Goal: Navigation & Orientation: Find specific page/section

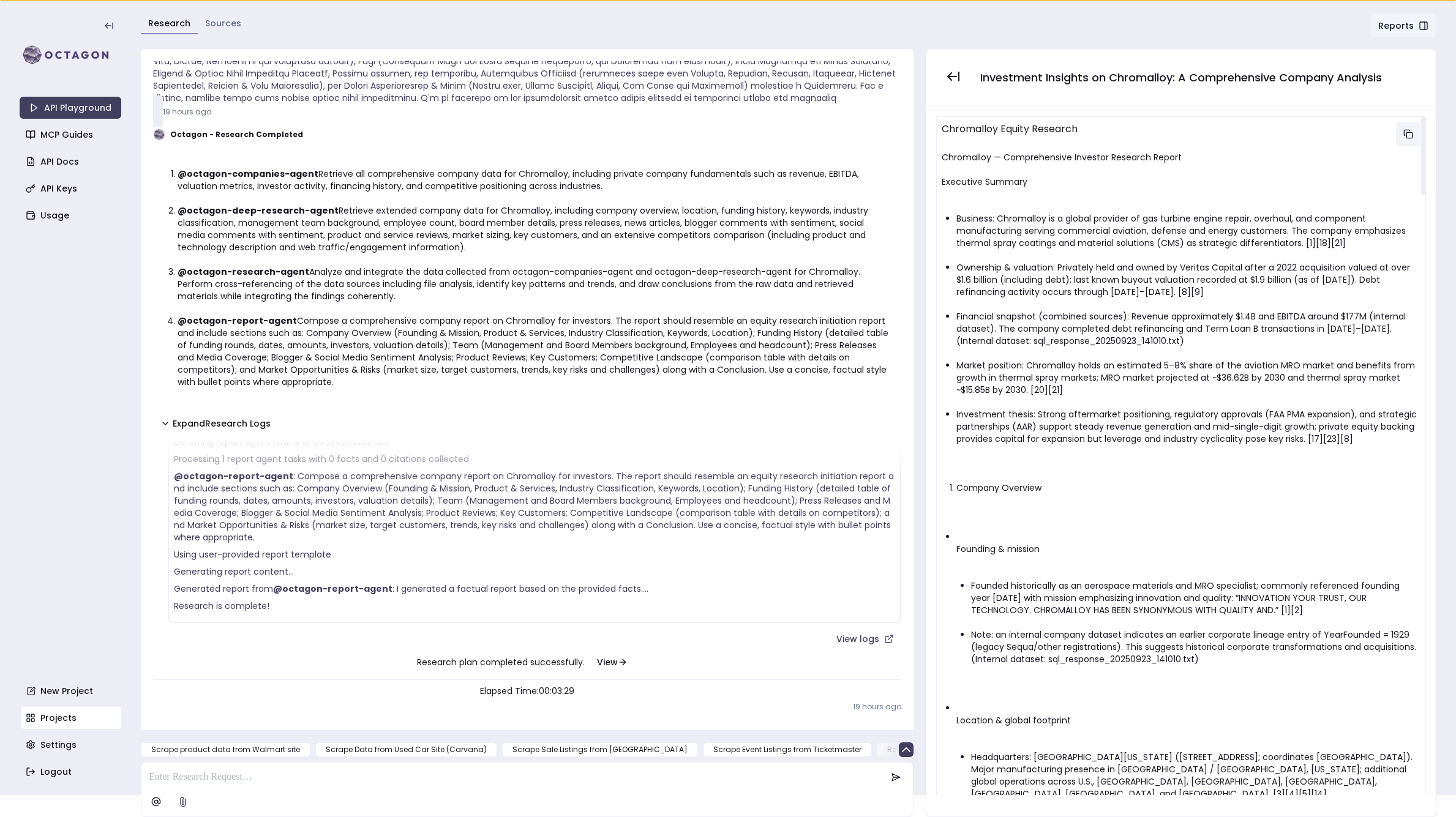
click at [1406, 135] on rect at bounding box center [1409, 135] width 6 height 6
click at [67, 219] on link "Usage" at bounding box center [72, 216] width 102 height 22
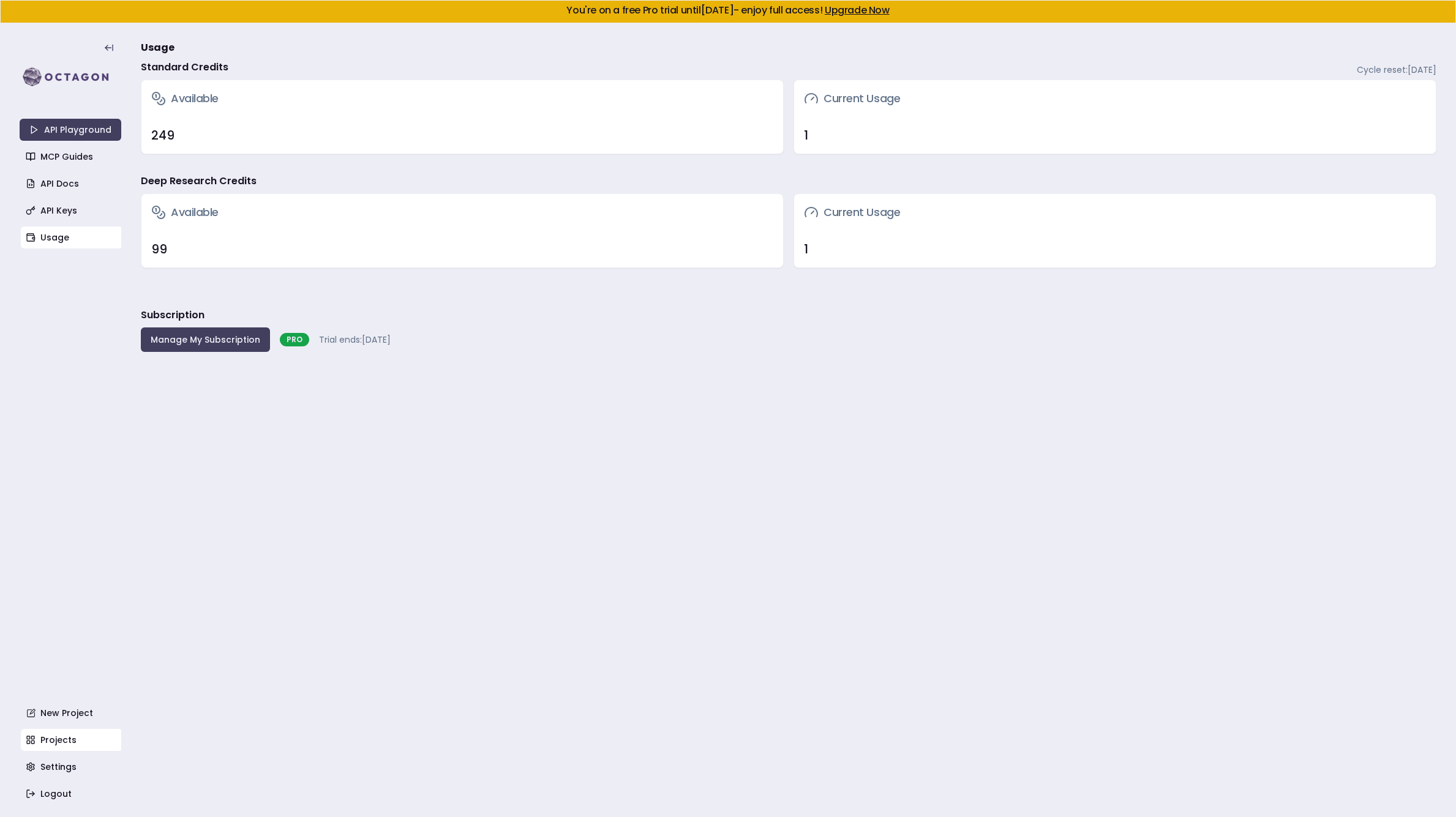
click at [56, 736] on link "Projects" at bounding box center [72, 740] width 102 height 22
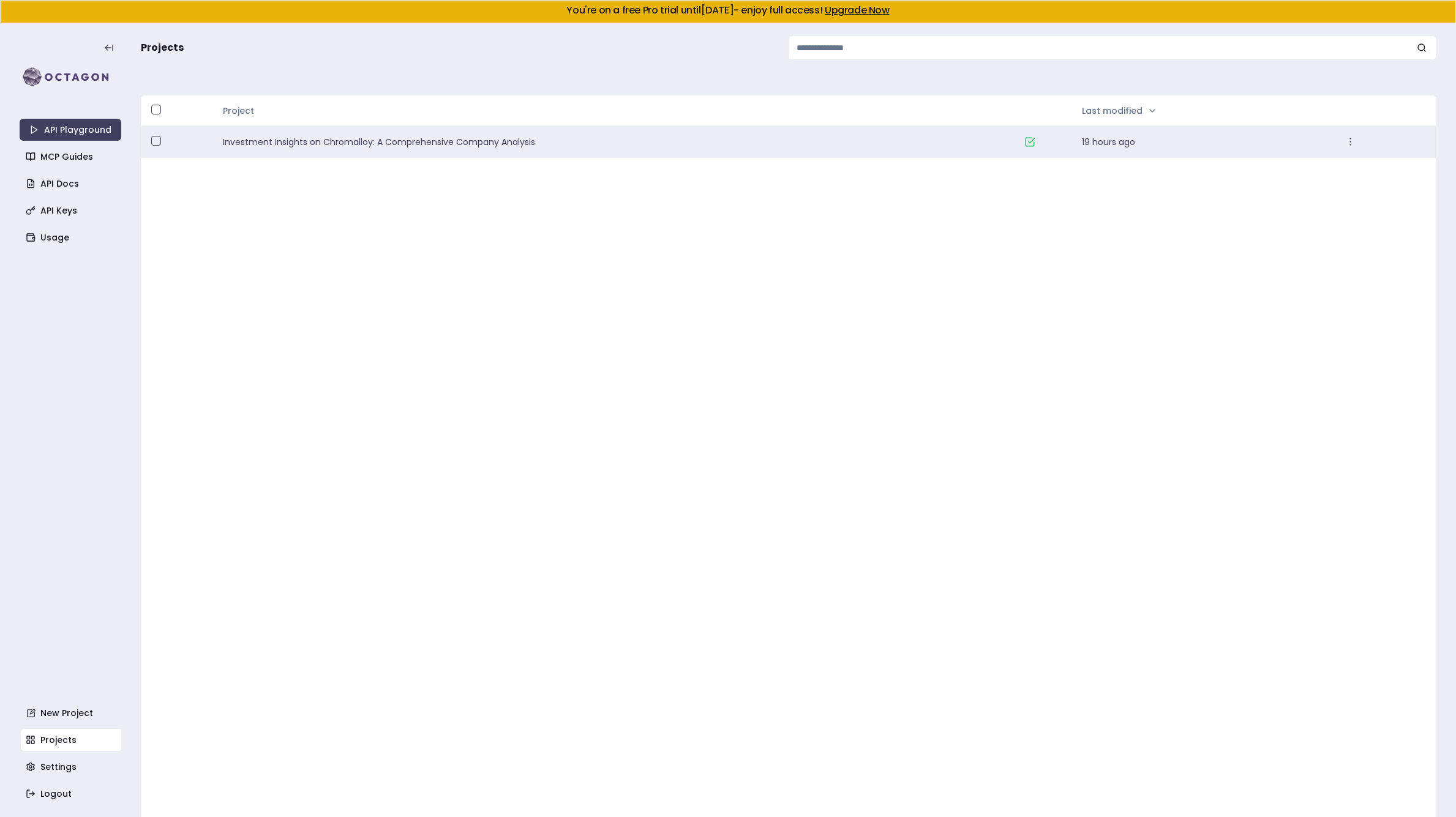
click at [381, 145] on link "Investment Insights on Chromalloy: A Comprehensive Company Analysis" at bounding box center [619, 142] width 792 height 12
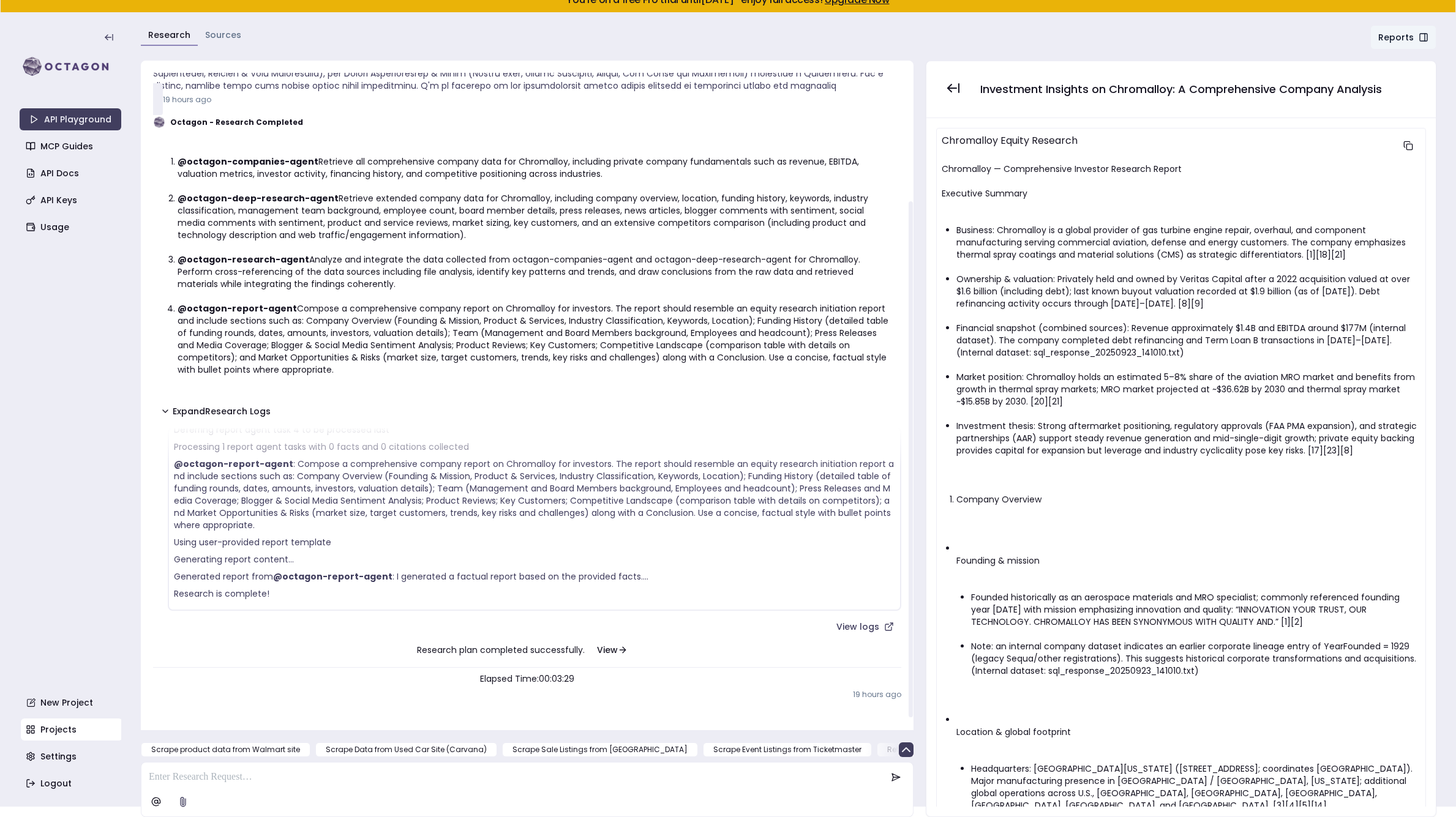
scroll to position [172, 0]
